Goal: Book appointment/travel/reservation

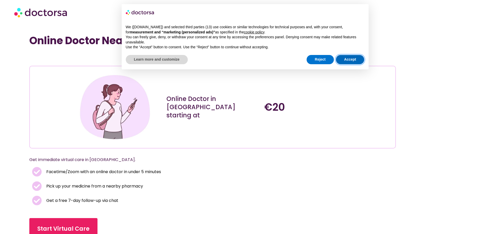
click at [350, 60] on button "Accept" at bounding box center [350, 59] width 29 height 9
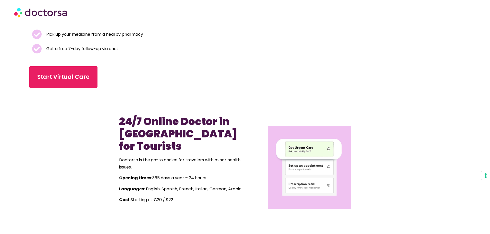
scroll to position [154, 0]
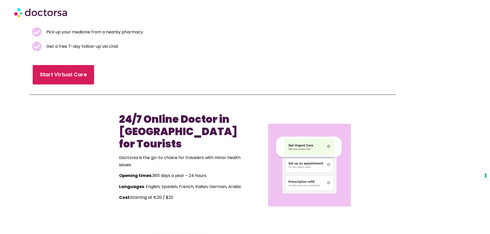
click at [67, 65] on link "Start Virtual Care" at bounding box center [64, 75] width 62 height 20
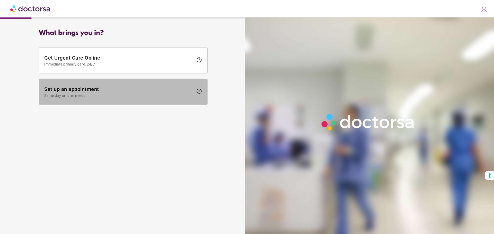
click at [91, 95] on span "Same day or later needs" at bounding box center [118, 96] width 149 height 4
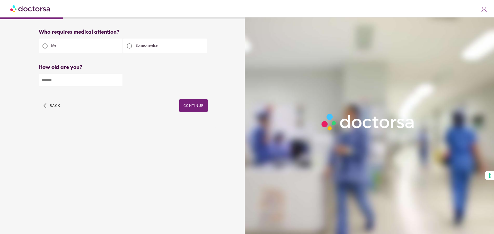
click at [60, 88] on div "How old are you? How old is the patient? Please enter your age" at bounding box center [123, 80] width 169 height 30
click at [76, 79] on input "number" at bounding box center [81, 80] width 84 height 13
type input "**"
click at [196, 106] on span "Continue" at bounding box center [194, 106] width 20 height 4
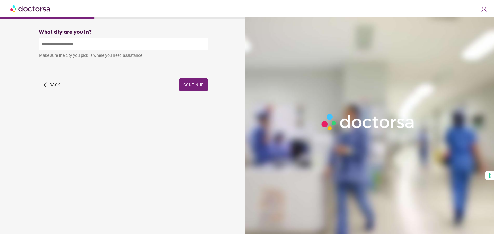
click at [101, 46] on input "text" at bounding box center [123, 44] width 169 height 13
click at [193, 88] on span "button" at bounding box center [193, 84] width 28 height 13
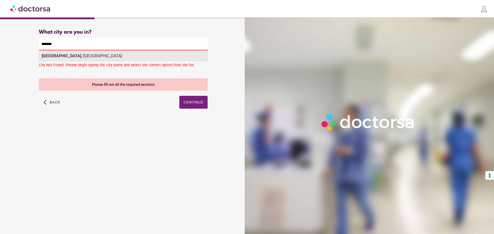
click at [72, 57] on div "Abidjan , Côte d'Ivoire" at bounding box center [123, 56] width 168 height 10
type input "**********"
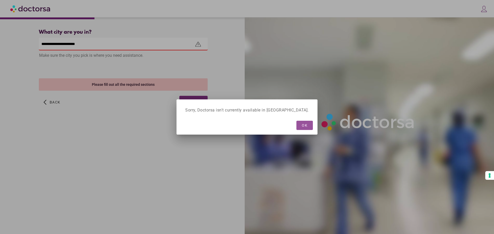
click at [186, 101] on div "Sorry, Doctorsa isn't currently available in Côte d'Ivoire. OK" at bounding box center [247, 117] width 494 height 234
click at [296, 127] on span "button" at bounding box center [304, 125] width 16 height 9
